Goal: Submit feedback/report problem

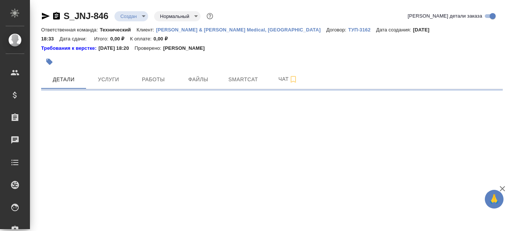
select select "RU"
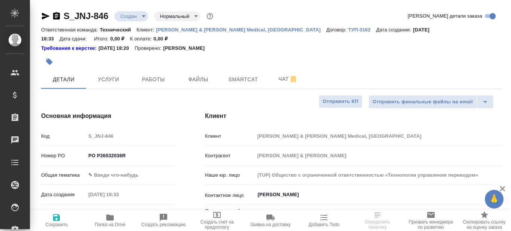
type textarea "x"
click at [110, 222] on span "Папка на Drive" at bounding box center [110, 224] width 31 height 5
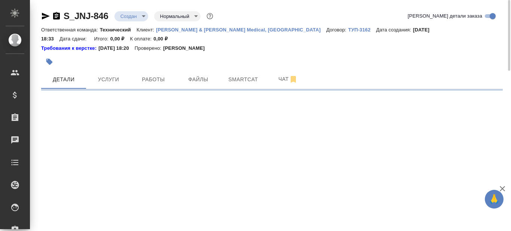
select select "RU"
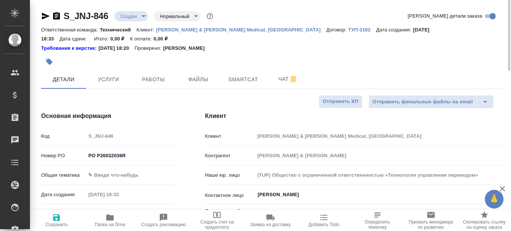
type textarea "x"
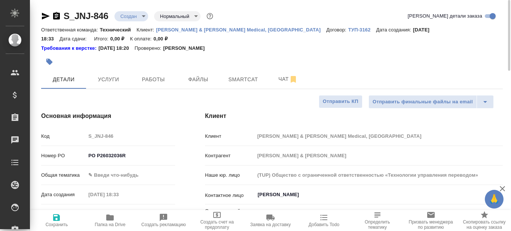
type textarea "x"
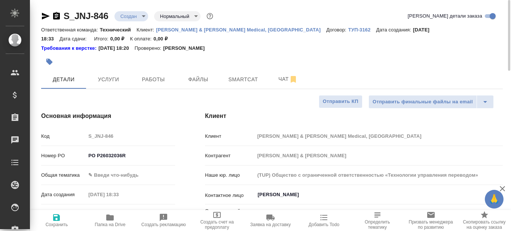
type textarea "x"
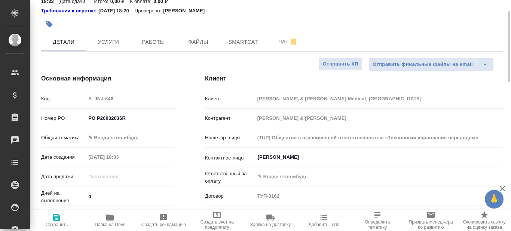
type textarea "x"
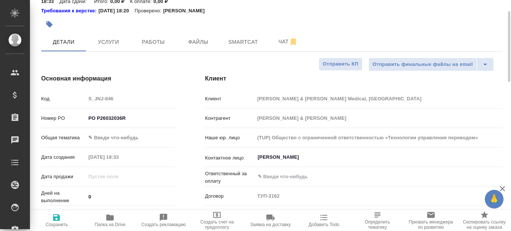
type textarea "x"
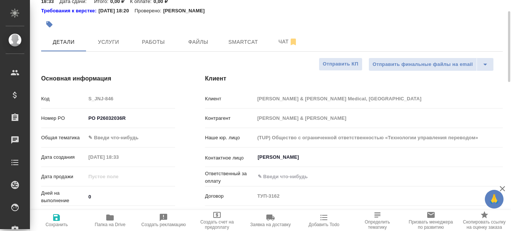
type textarea "x"
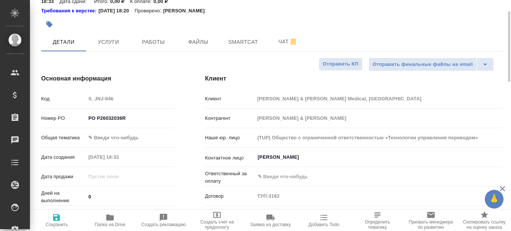
type textarea "x"
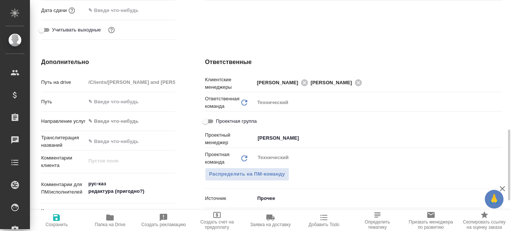
scroll to position [299, 0]
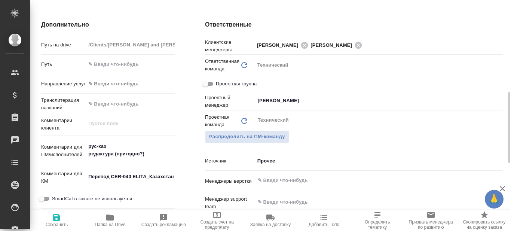
type textarea "x"
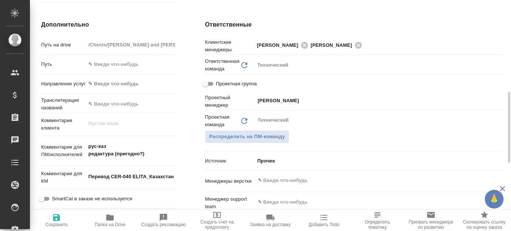
type textarea "x"
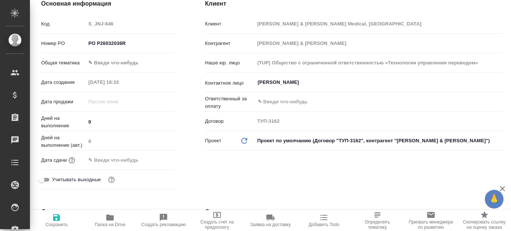
scroll to position [0, 0]
